Goal: Task Accomplishment & Management: Manage account settings

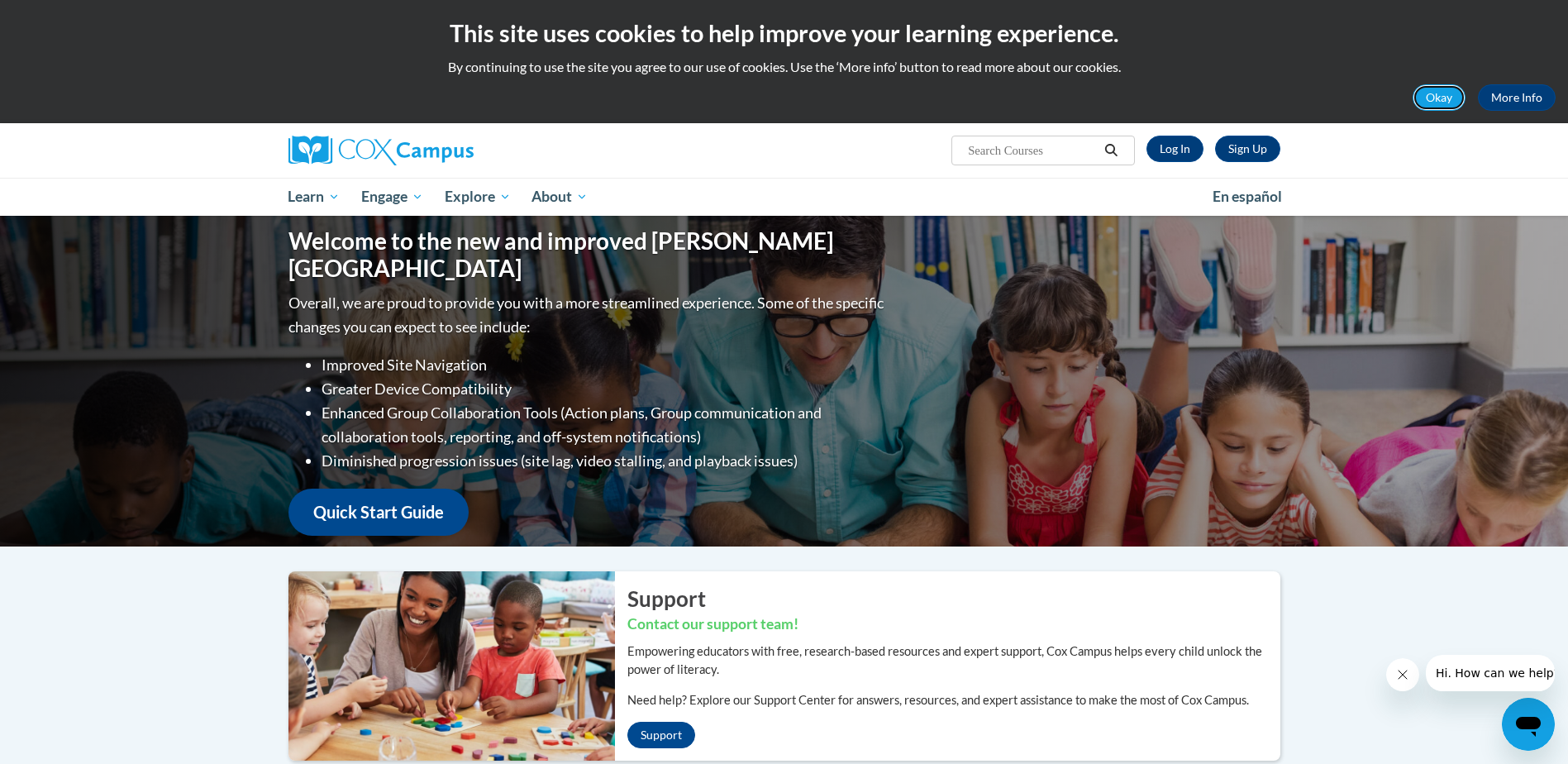
drag, startPoint x: 1426, startPoint y: 101, endPoint x: 1412, endPoint y: 106, distance: 14.9
click at [1424, 101] on button "Okay" at bounding box center [1439, 98] width 53 height 27
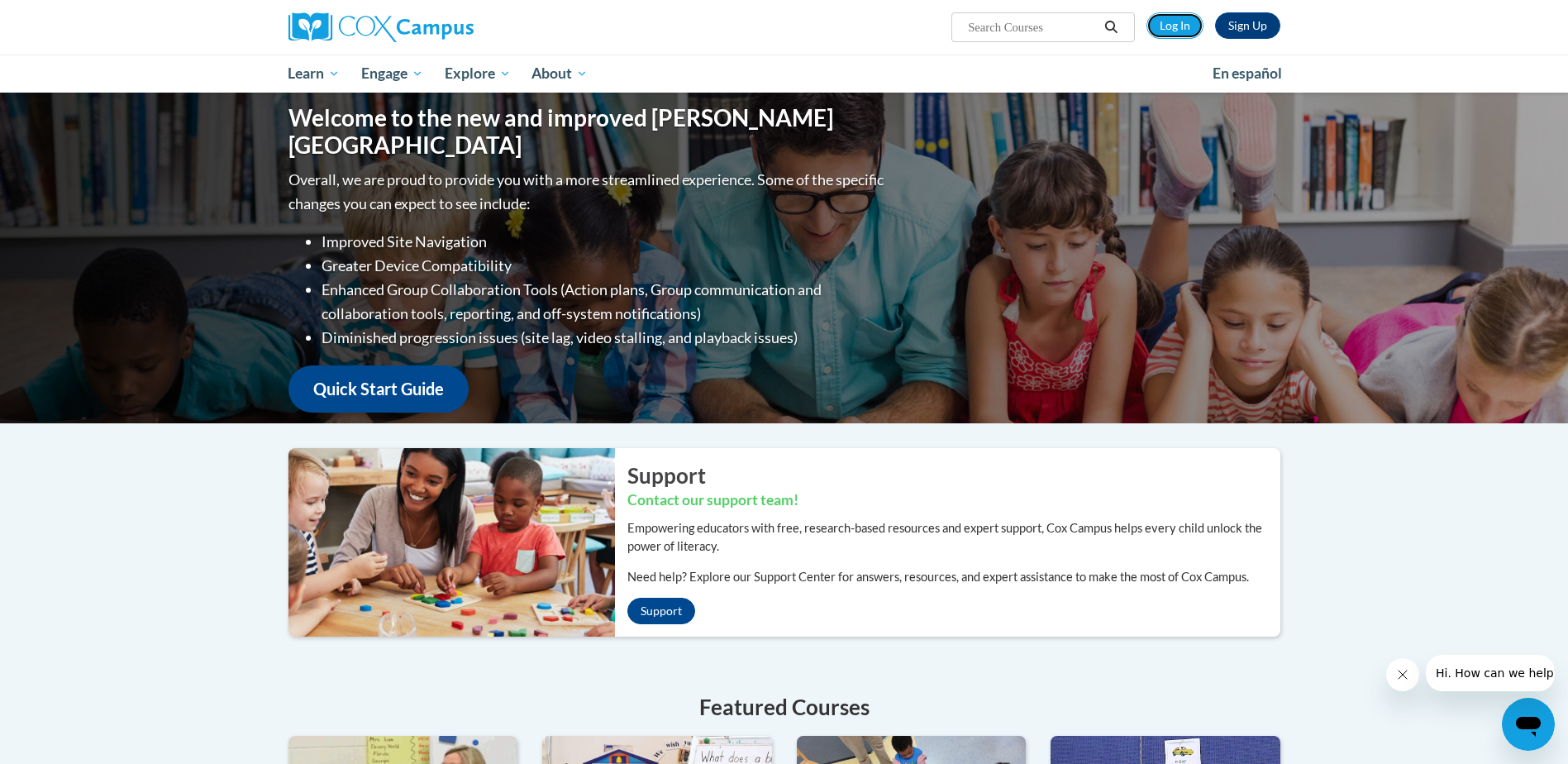
click at [1168, 27] on link "Log In" at bounding box center [1175, 26] width 57 height 27
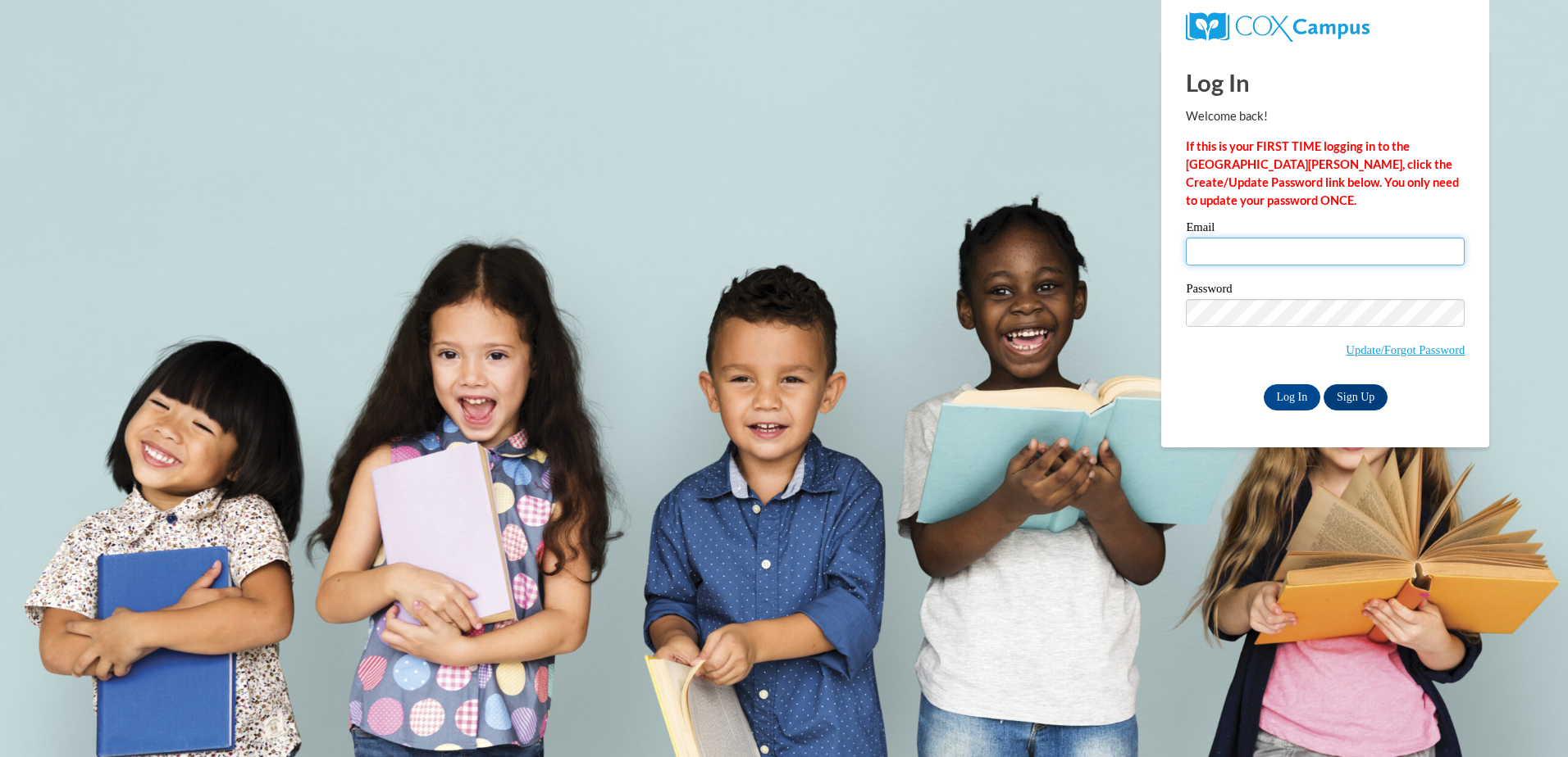
click at [1259, 260] on input "Email" at bounding box center [1325, 252] width 278 height 28
type input "cal@thinkingcap.com"
click at [1250, 256] on input "cal@thinkingcap.com" at bounding box center [1325, 252] width 278 height 28
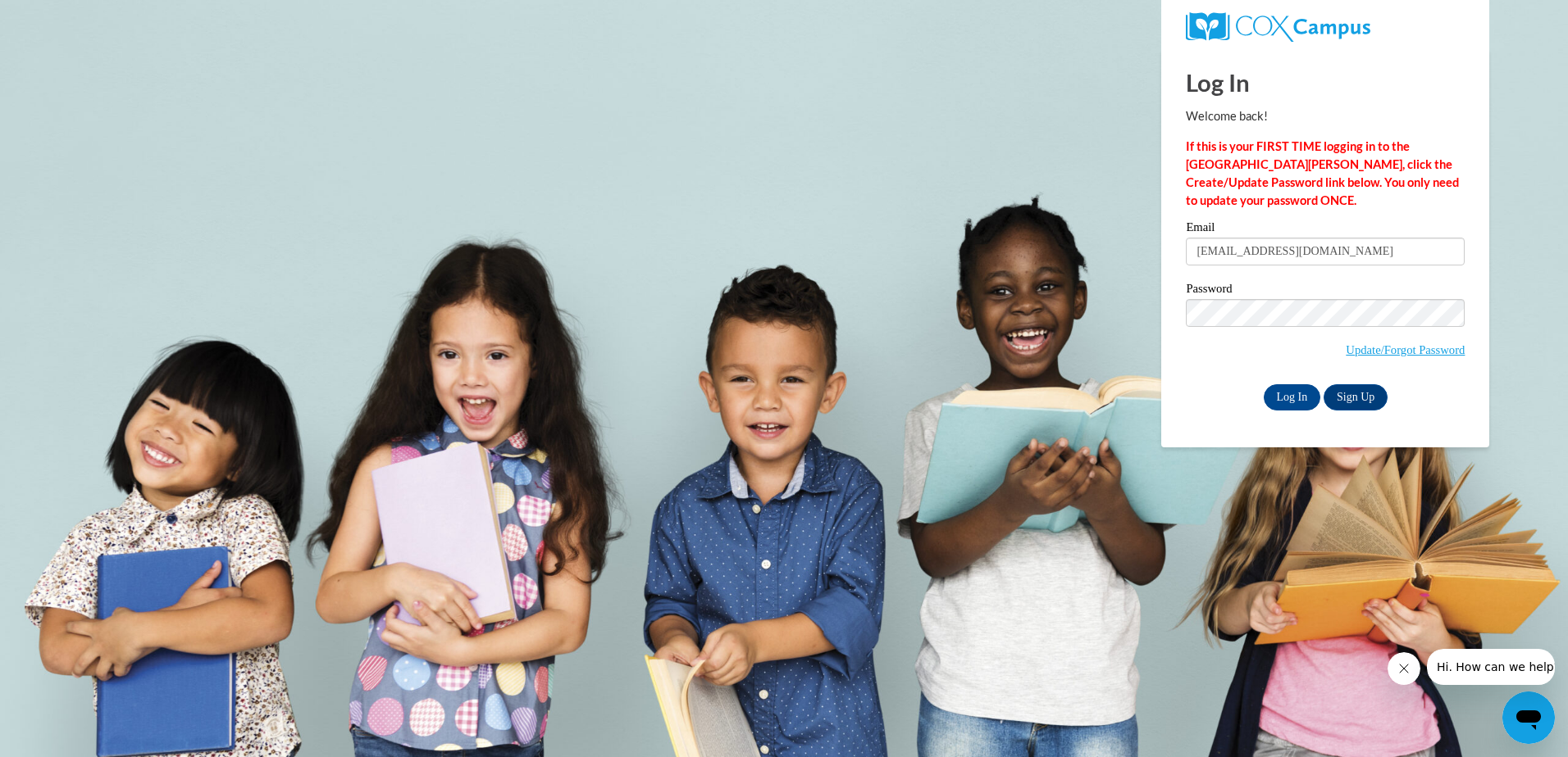
click at [1207, 418] on div "Log In Welcome back! If this is your FIRST TIME logging in to the NEW Cox Campu…" at bounding box center [1325, 248] width 353 height 398
click at [1266, 395] on input "Log In" at bounding box center [1292, 398] width 57 height 27
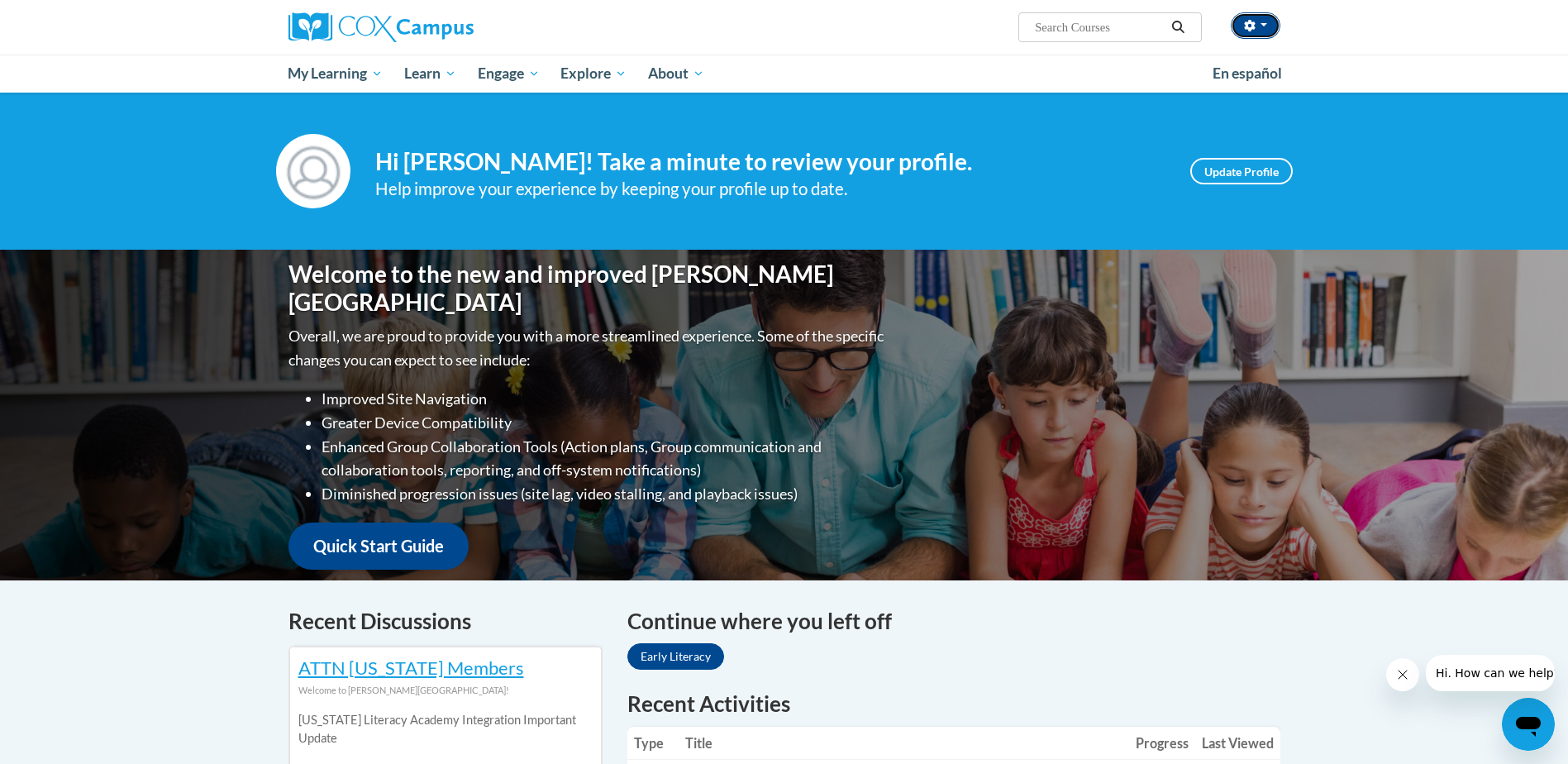
click at [1269, 21] on button "button" at bounding box center [1255, 26] width 49 height 27
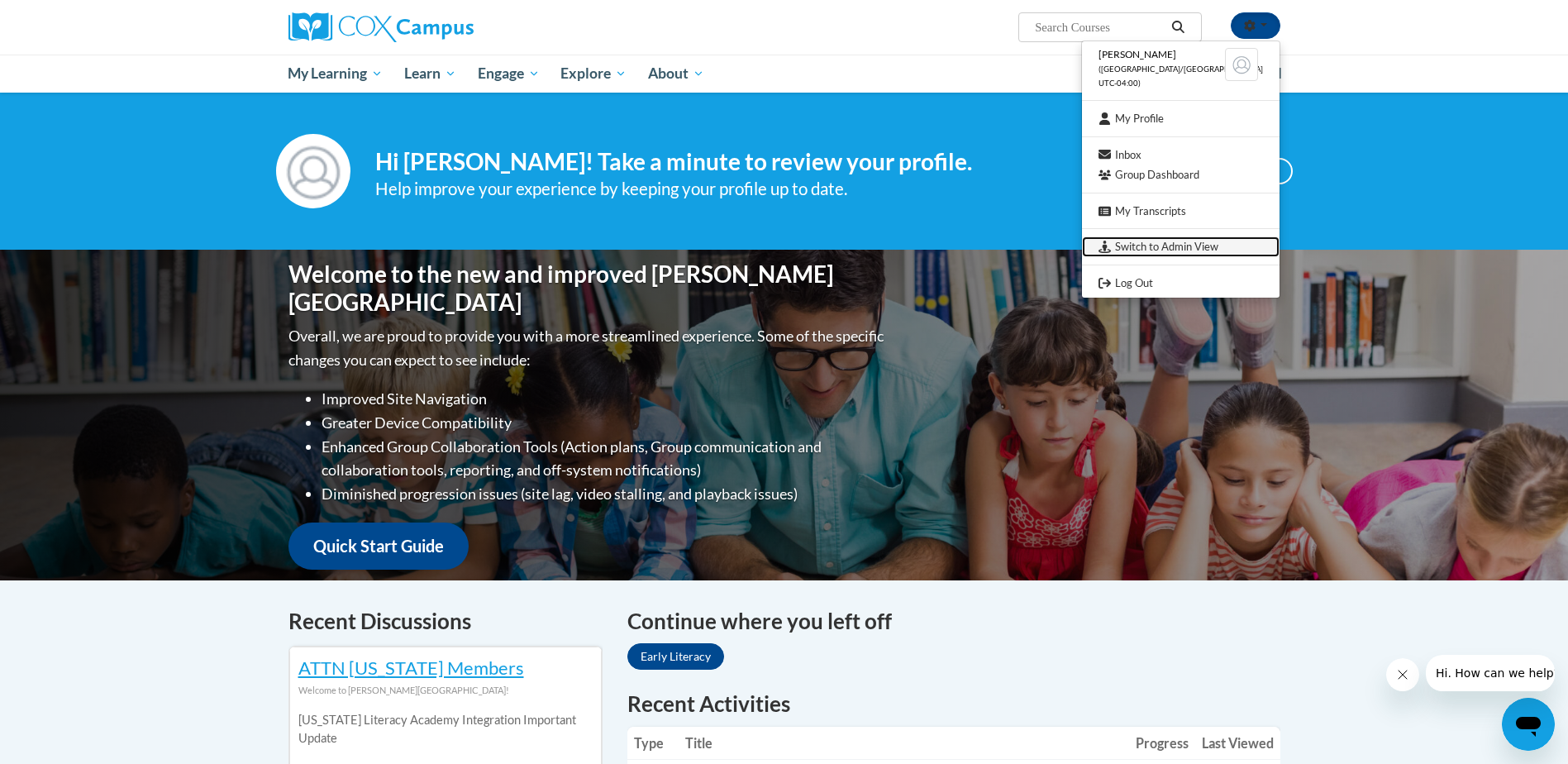
click at [1170, 241] on link "Switch to Admin View" at bounding box center [1180, 247] width 198 height 21
